Goal: Obtain resource: Download file/media

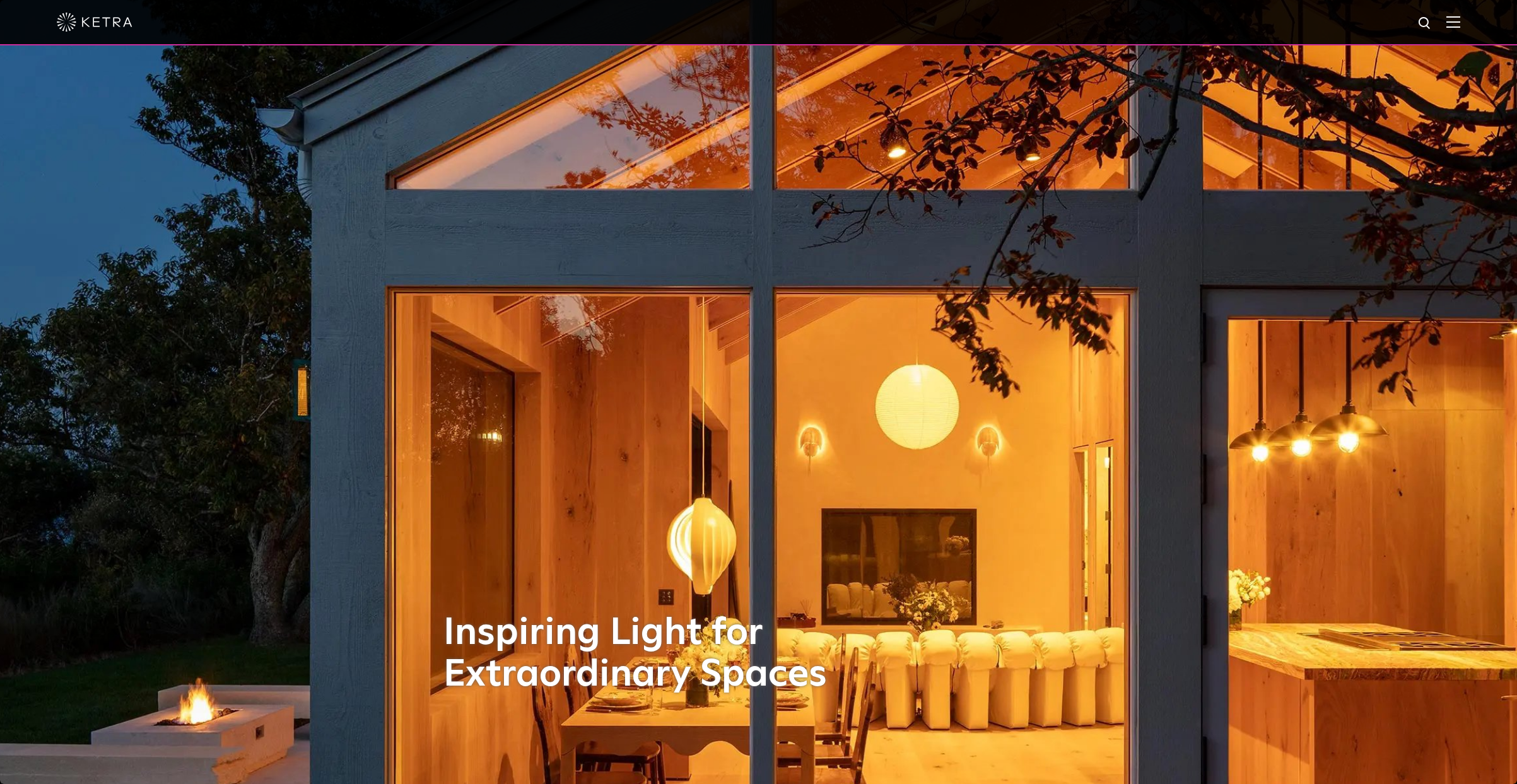
click at [1461, 22] on img at bounding box center [1453, 22] width 14 height 12
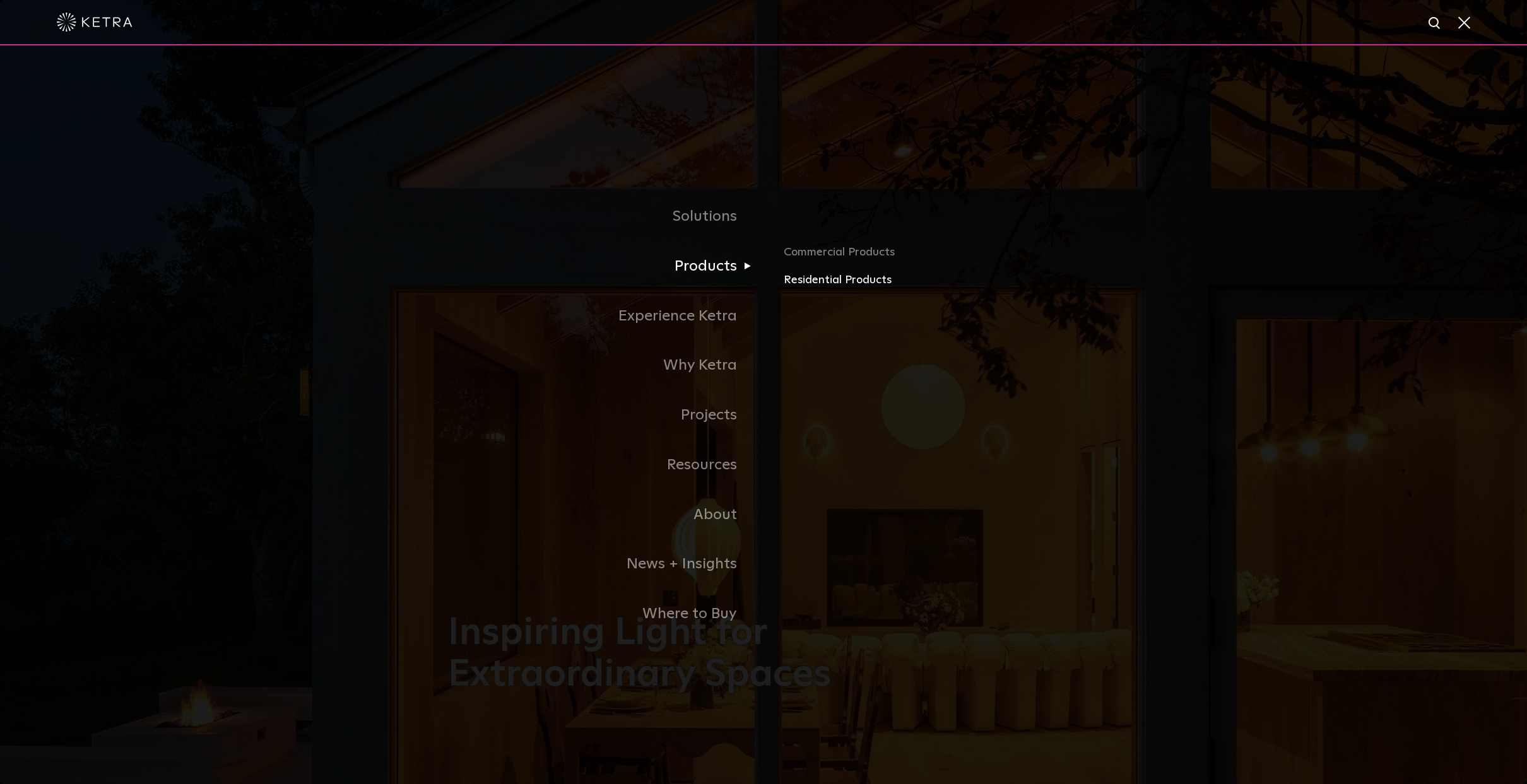
click at [825, 279] on link "Residential Products" at bounding box center [931, 280] width 295 height 18
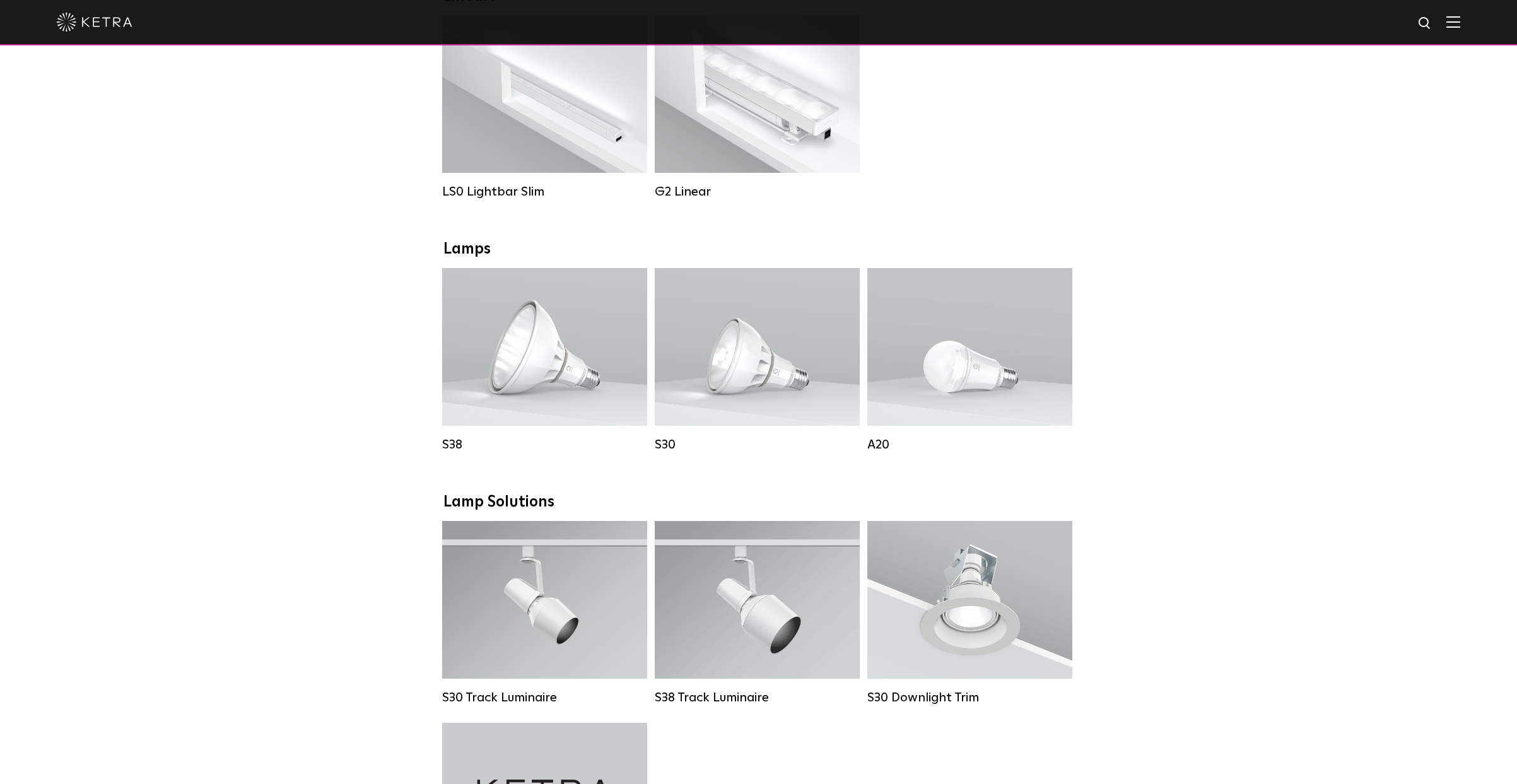
scroll to position [718, 0]
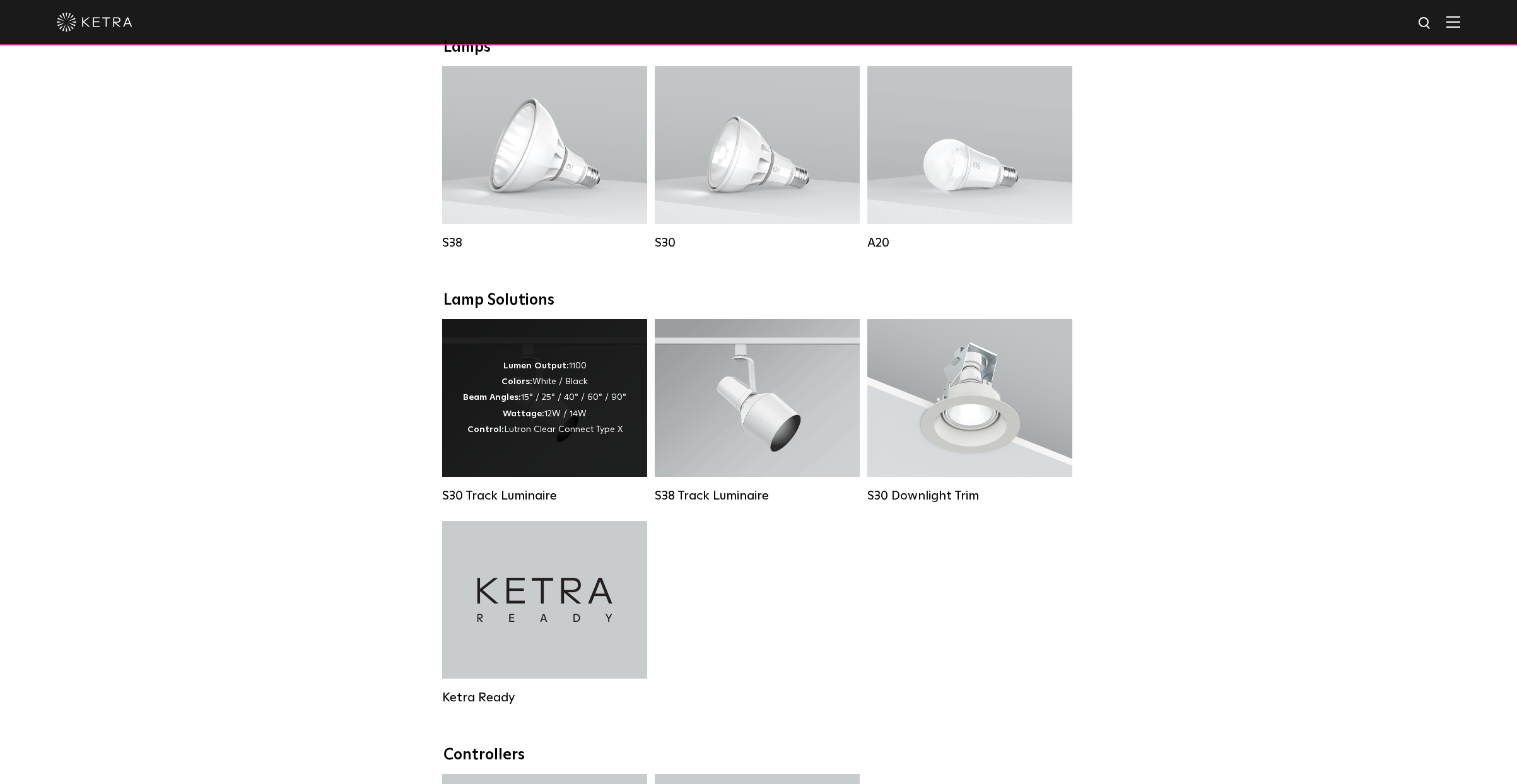
click at [558, 433] on span "Lutron Clear Connect Type X" at bounding box center [563, 430] width 118 height 9
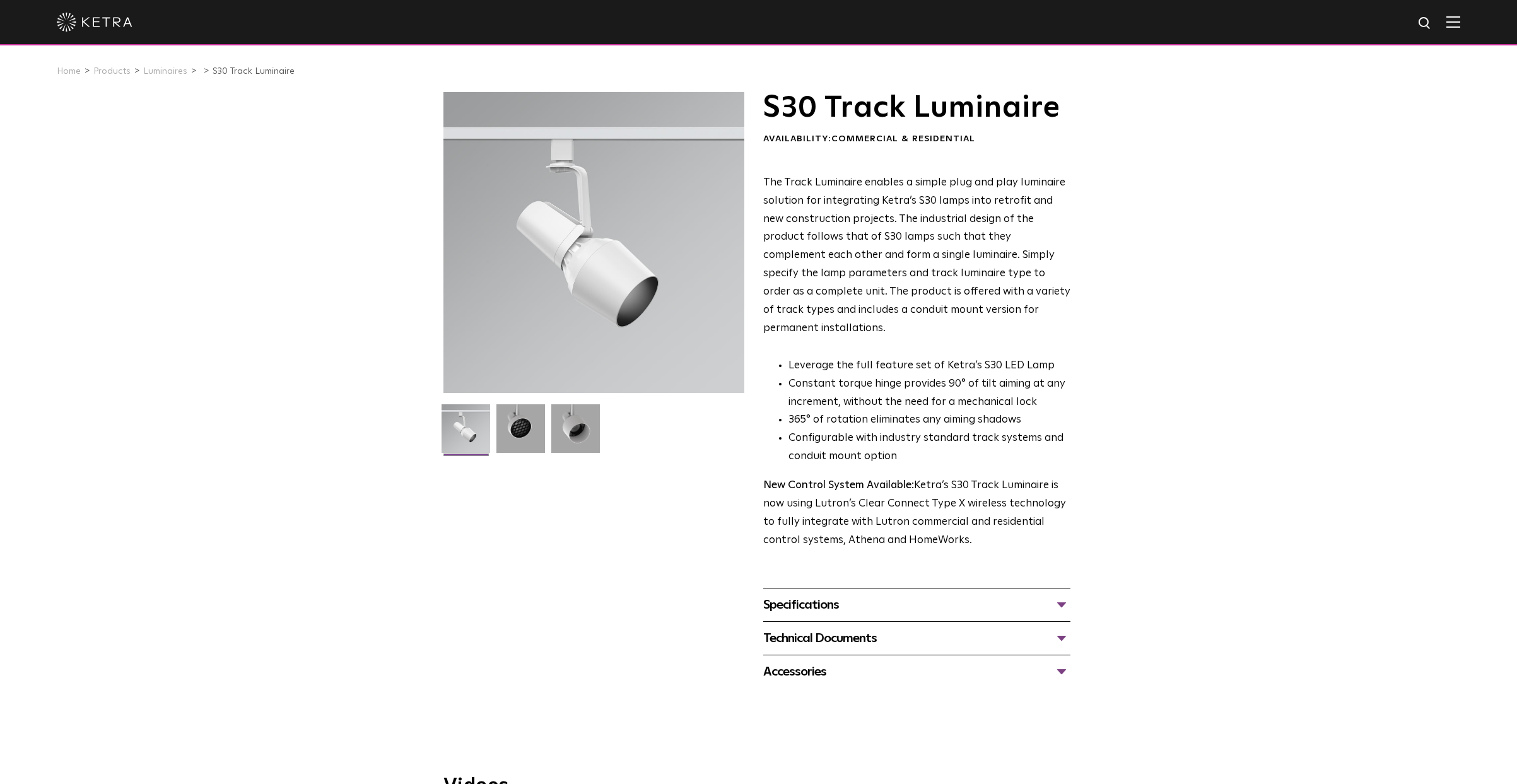
click at [1042, 595] on div "Specifications" at bounding box center [917, 605] width 307 height 20
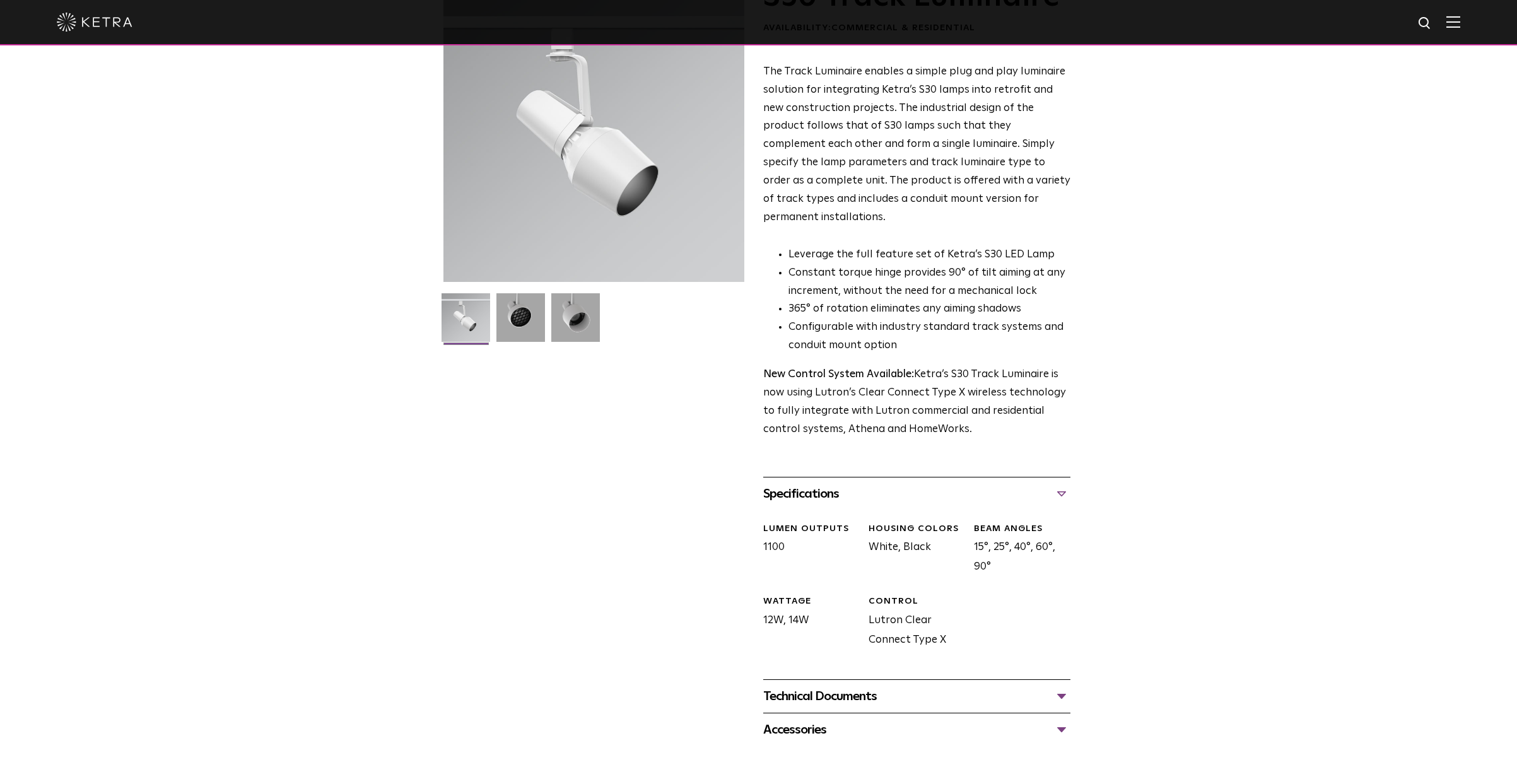
scroll to position [353, 0]
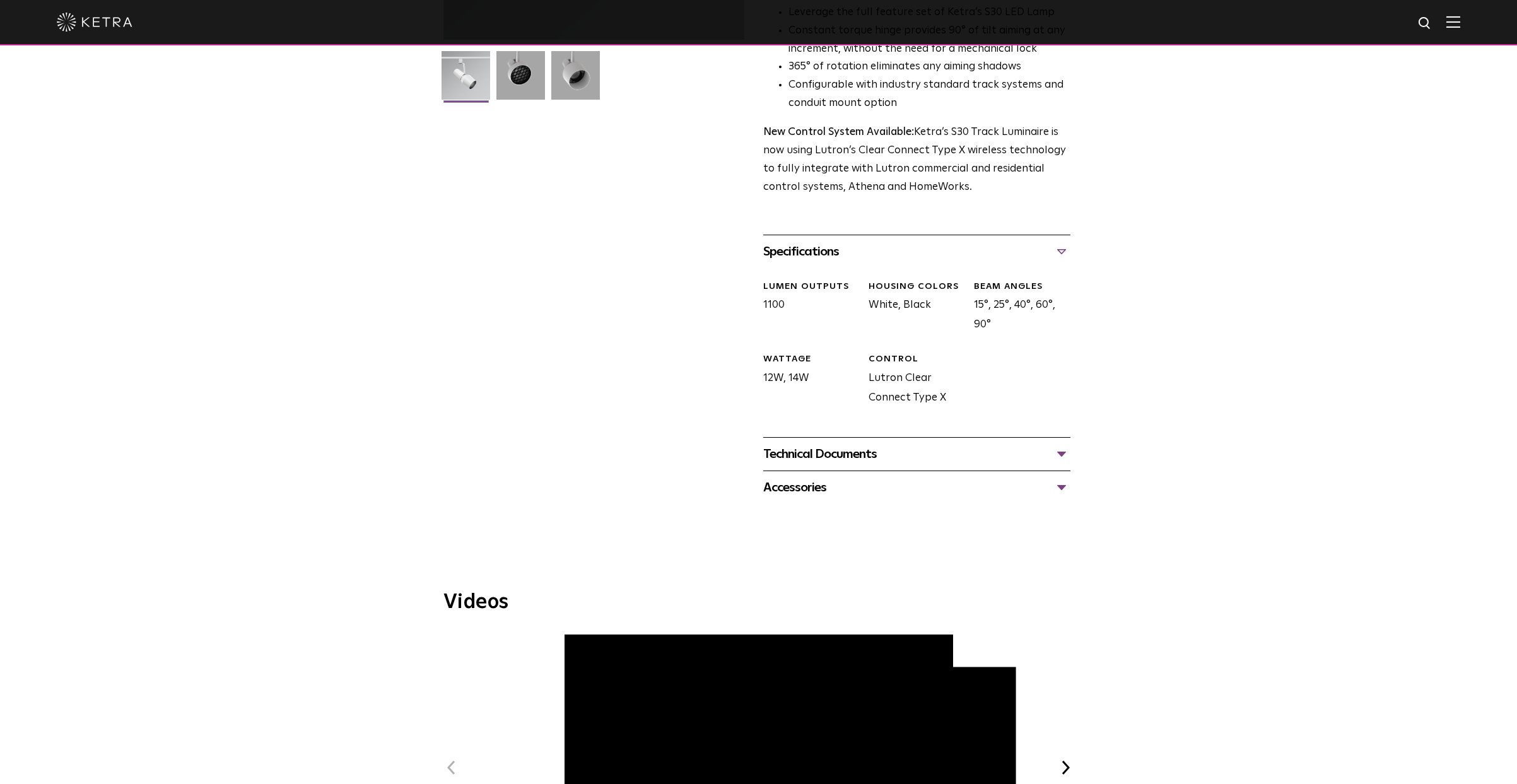
click at [949, 444] on div "Technical Documents" at bounding box center [917, 454] width 307 height 20
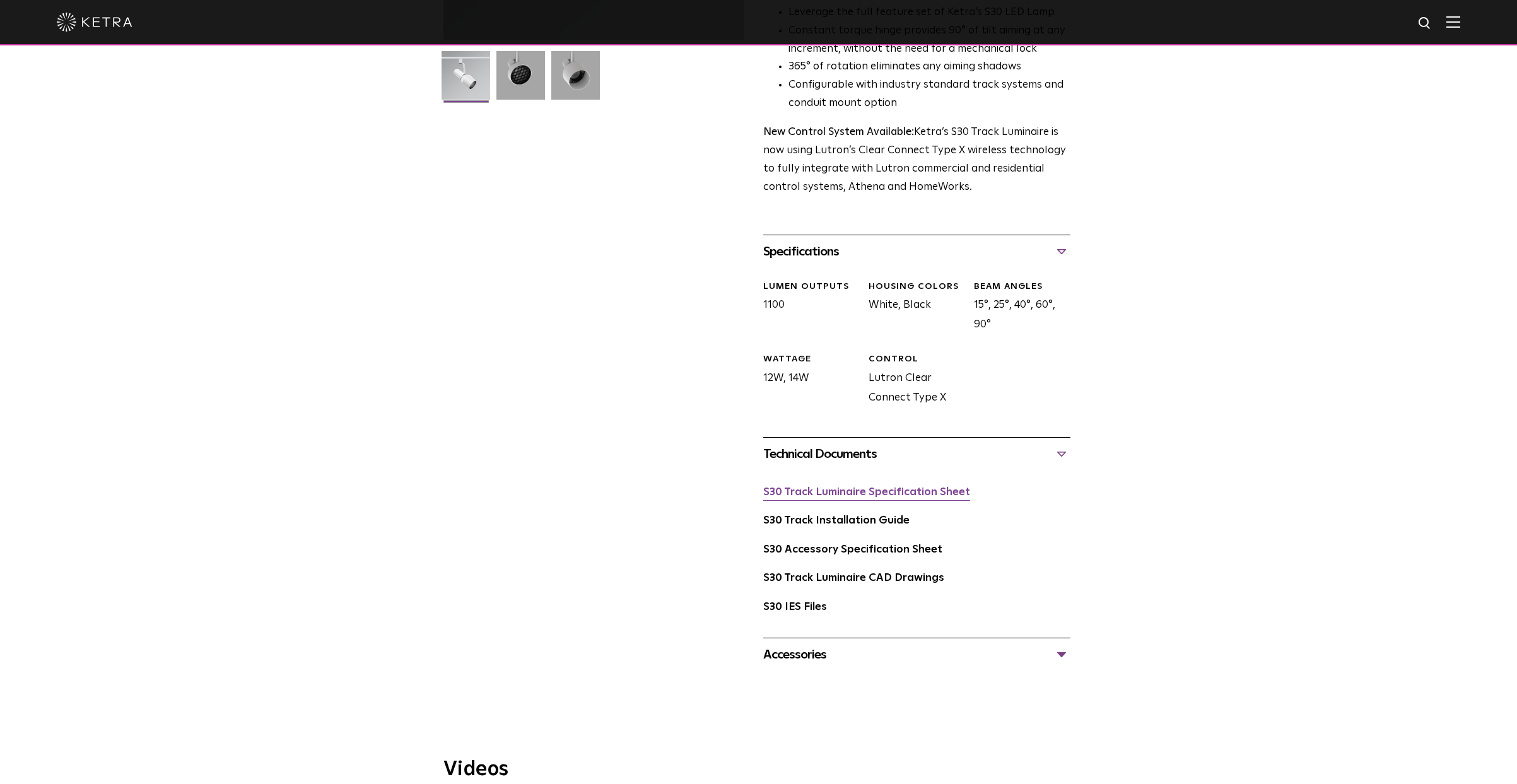
click at [919, 487] on link "S30 Track Luminaire Specification Sheet" at bounding box center [867, 492] width 207 height 11
